Goal: Information Seeking & Learning: Check status

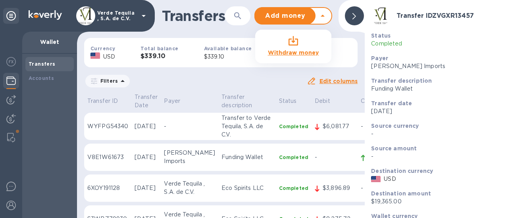
scroll to position [804, 0]
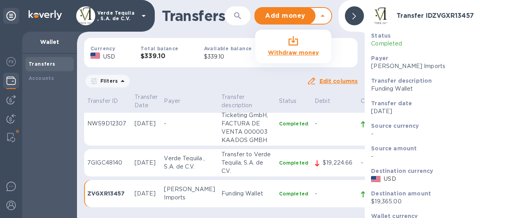
click at [352, 17] on div at bounding box center [354, 15] width 19 height 19
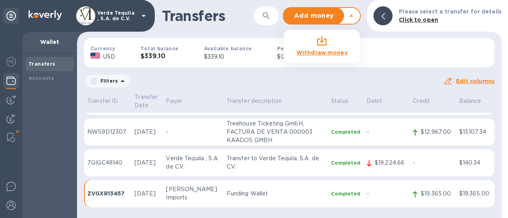
scroll to position [596, 0]
drag, startPoint x: 404, startPoint y: 158, endPoint x: 371, endPoint y: 157, distance: 32.5
click at [373, 157] on div "$19,224.66" at bounding box center [390, 162] width 35 height 11
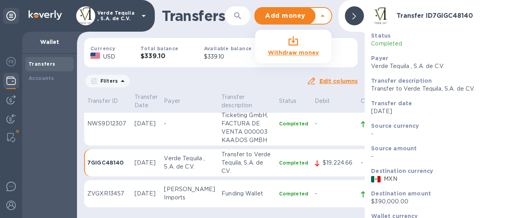
click at [355, 20] on div at bounding box center [354, 15] width 19 height 19
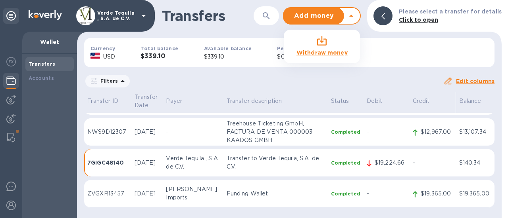
scroll to position [565, 0]
drag, startPoint x: 417, startPoint y: 157, endPoint x: 448, endPoint y: 158, distance: 31.4
click at [448, 138] on div "$12,967.00" at bounding box center [436, 131] width 35 height 11
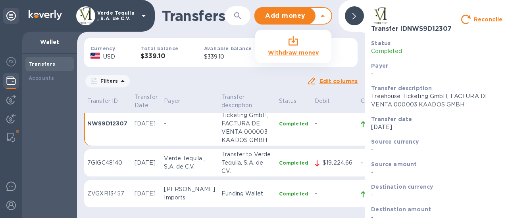
scroll to position [731, 0]
drag, startPoint x: 300, startPoint y: 164, endPoint x: 331, endPoint y: 164, distance: 30.5
click at [331, 89] on p "$12,992.00" at bounding box center [338, 84] width 32 height 8
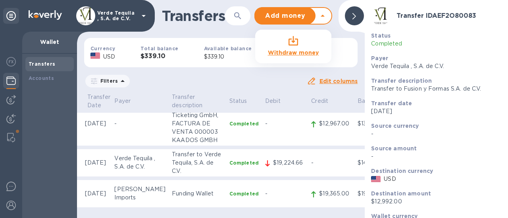
scroll to position [699, 57]
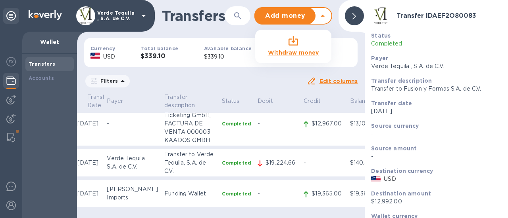
drag, startPoint x: 289, startPoint y: 159, endPoint x: 318, endPoint y: 162, distance: 29.1
click at [318, 58] on p "$20,190.00" at bounding box center [327, 54] width 32 height 8
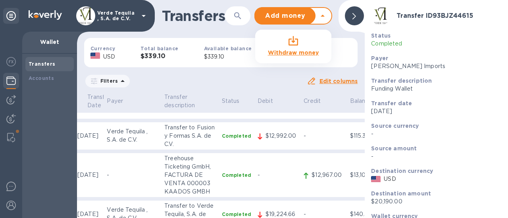
scroll to position [621, 57]
drag, startPoint x: 287, startPoint y: 173, endPoint x: 322, endPoint y: 175, distance: 34.9
click at [322, 89] on td "$70,557.05" at bounding box center [323, 50] width 46 height 78
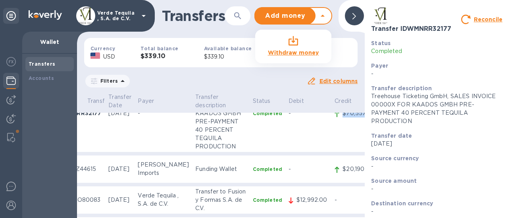
scroll to position [557, 57]
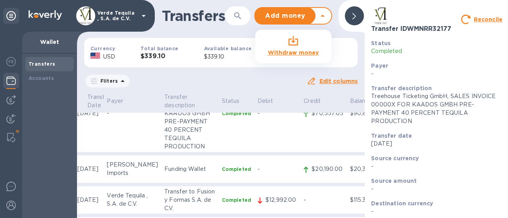
drag, startPoint x: 243, startPoint y: 168, endPoint x: 275, endPoint y: 170, distance: 32.6
click at [275, 72] on td "$69,997.20" at bounding box center [277, 58] width 46 height 28
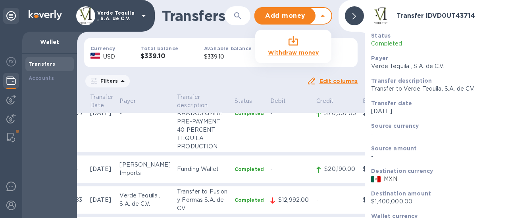
scroll to position [536, 44]
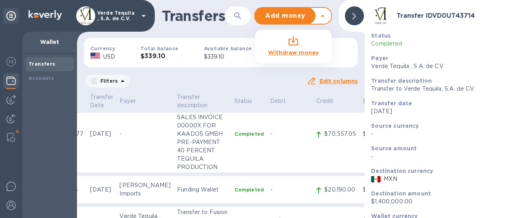
drag, startPoint x: 255, startPoint y: 153, endPoint x: 288, endPoint y: 153, distance: 33.3
click at [288, 53] on div "$12,000.00" at bounding box center [293, 47] width 35 height 11
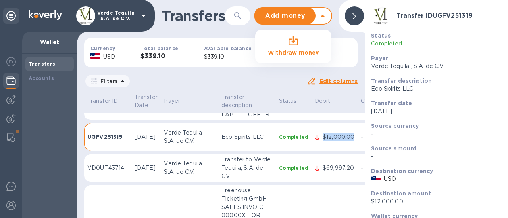
scroll to position [446, 57]
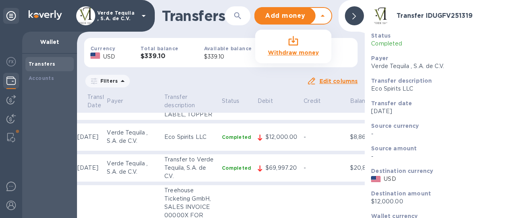
drag, startPoint x: 287, startPoint y: 157, endPoint x: 321, endPoint y: 161, distance: 33.9
click at [321, 121] on td "$76,299.46" at bounding box center [323, 77] width 46 height 86
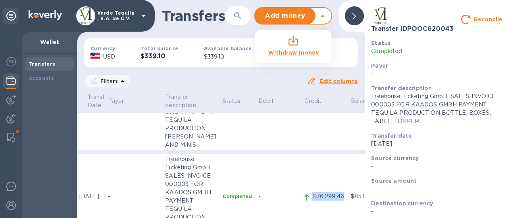
scroll to position [323, 57]
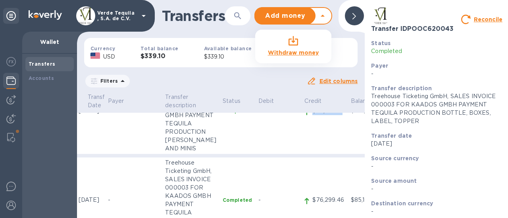
drag, startPoint x: 288, startPoint y: 171, endPoint x: 319, endPoint y: 171, distance: 30.9
click at [319, 115] on p "$24,416.77" at bounding box center [328, 111] width 32 height 8
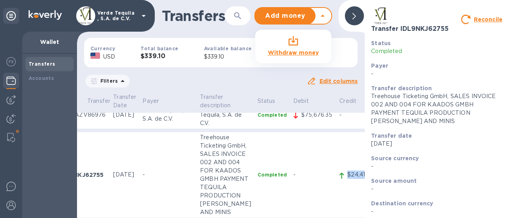
scroll to position [259, 21]
drag, startPoint x: 308, startPoint y: 163, endPoint x: 278, endPoint y: 161, distance: 30.6
click at [301, 119] on p "$75,676.35" at bounding box center [317, 115] width 32 height 8
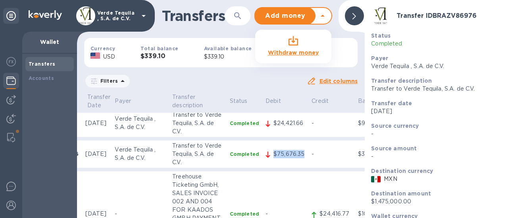
scroll to position [219, 49]
drag, startPoint x: 251, startPoint y: 159, endPoint x: 283, endPoint y: 159, distance: 32.1
click at [283, 130] on div "$24,421.66" at bounding box center [289, 123] width 35 height 11
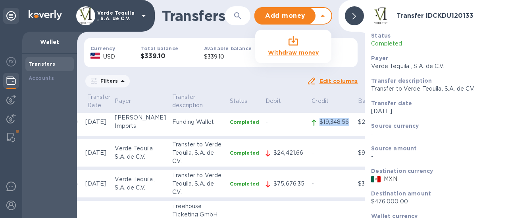
drag, startPoint x: 292, startPoint y: 156, endPoint x: 326, endPoint y: 158, distance: 33.8
click at [326, 128] on div "$19,348.56" at bounding box center [331, 122] width 43 height 11
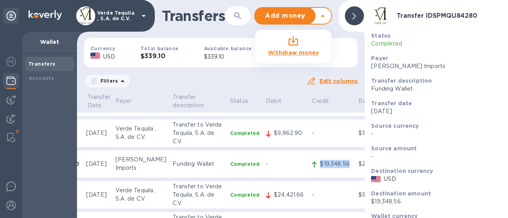
scroll to position [148, 49]
drag, startPoint x: 280, startPoint y: 165, endPoint x: 250, endPoint y: 164, distance: 30.6
click at [274, 138] on p "$9,862.90" at bounding box center [290, 134] width 32 height 8
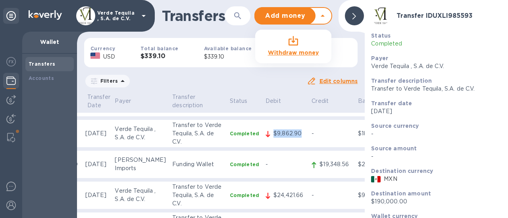
scroll to position [117, 49]
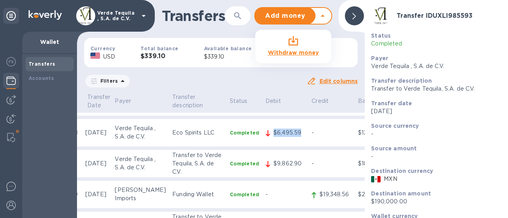
drag, startPoint x: 281, startPoint y: 154, endPoint x: 249, endPoint y: 157, distance: 31.4
click at [272, 139] on div "$6,495.59" at bounding box center [289, 132] width 35 height 11
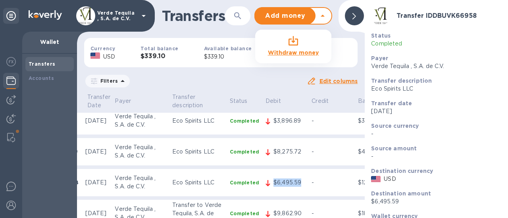
scroll to position [67, 49]
drag, startPoint x: 279, startPoint y: 163, endPoint x: 248, endPoint y: 165, distance: 31.0
click at [272, 159] on div "$8,275.72" at bounding box center [289, 152] width 35 height 11
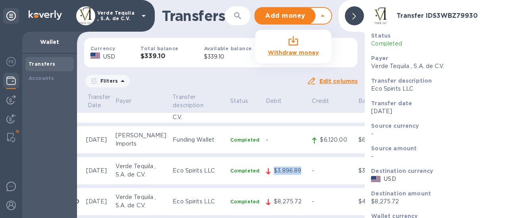
drag, startPoint x: 282, startPoint y: 175, endPoint x: 250, endPoint y: 176, distance: 31.3
click at [274, 175] on p "$3,896.89" at bounding box center [290, 171] width 32 height 8
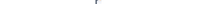
scroll to position [0, 49]
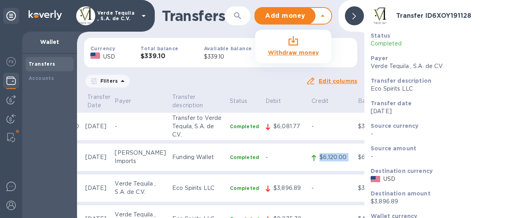
drag, startPoint x: 295, startPoint y: 155, endPoint x: 333, endPoint y: 164, distance: 39.1
click at [333, 164] on tr "V8E1W61673 [DATE] [PERSON_NAME] Imports Funding Wallet Completed - $6,120.00 $6…" at bounding box center [214, 158] width 358 height 28
drag, startPoint x: 249, startPoint y: 125, endPoint x: 285, endPoint y: 129, distance: 35.9
click at [285, 129] on tr "WYFPG54340 [DATE] - Transfer to Verde Tequila, S.A. de C.V. Completed $6,081.77…" at bounding box center [214, 127] width 358 height 28
